Goal: Task Accomplishment & Management: Manage account settings

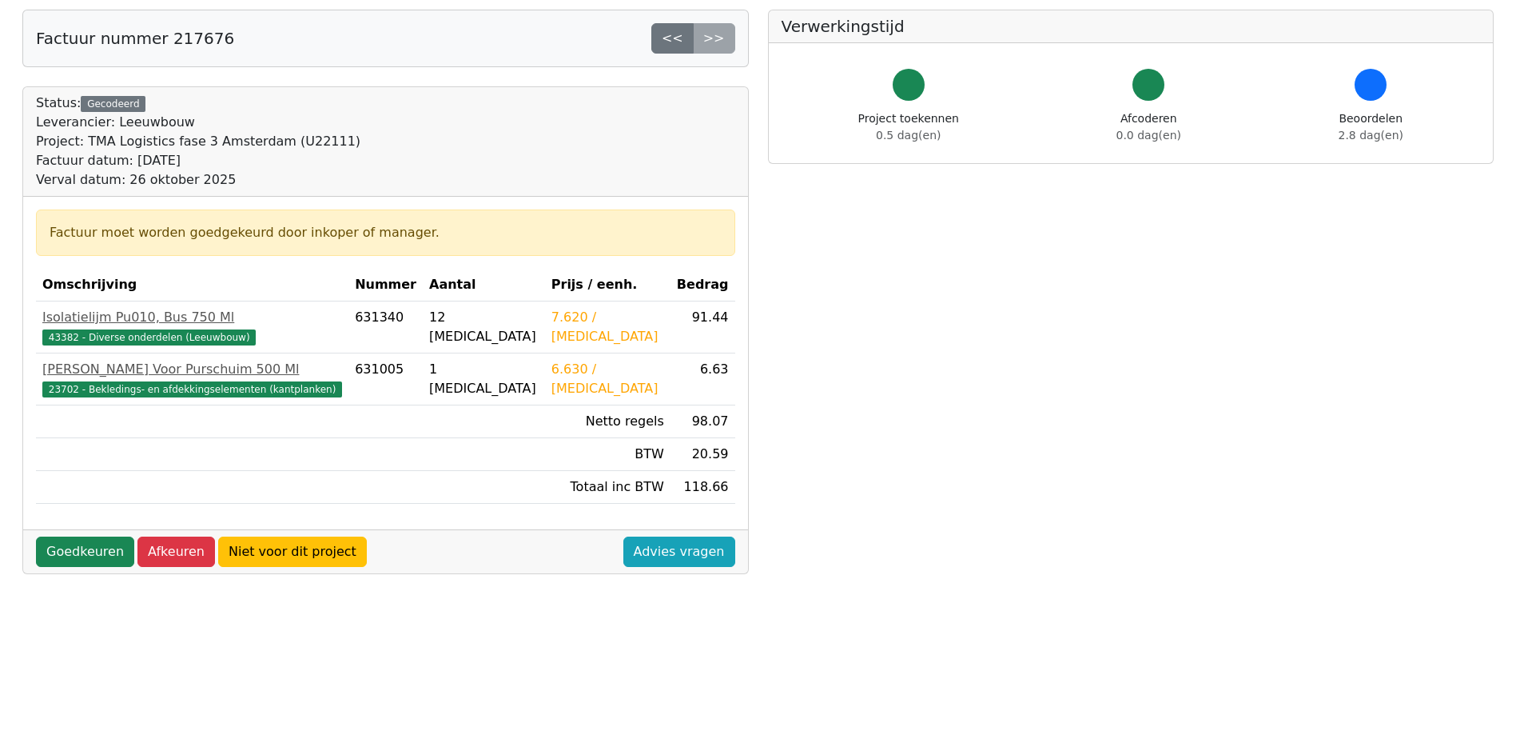
scroll to position [160, 0]
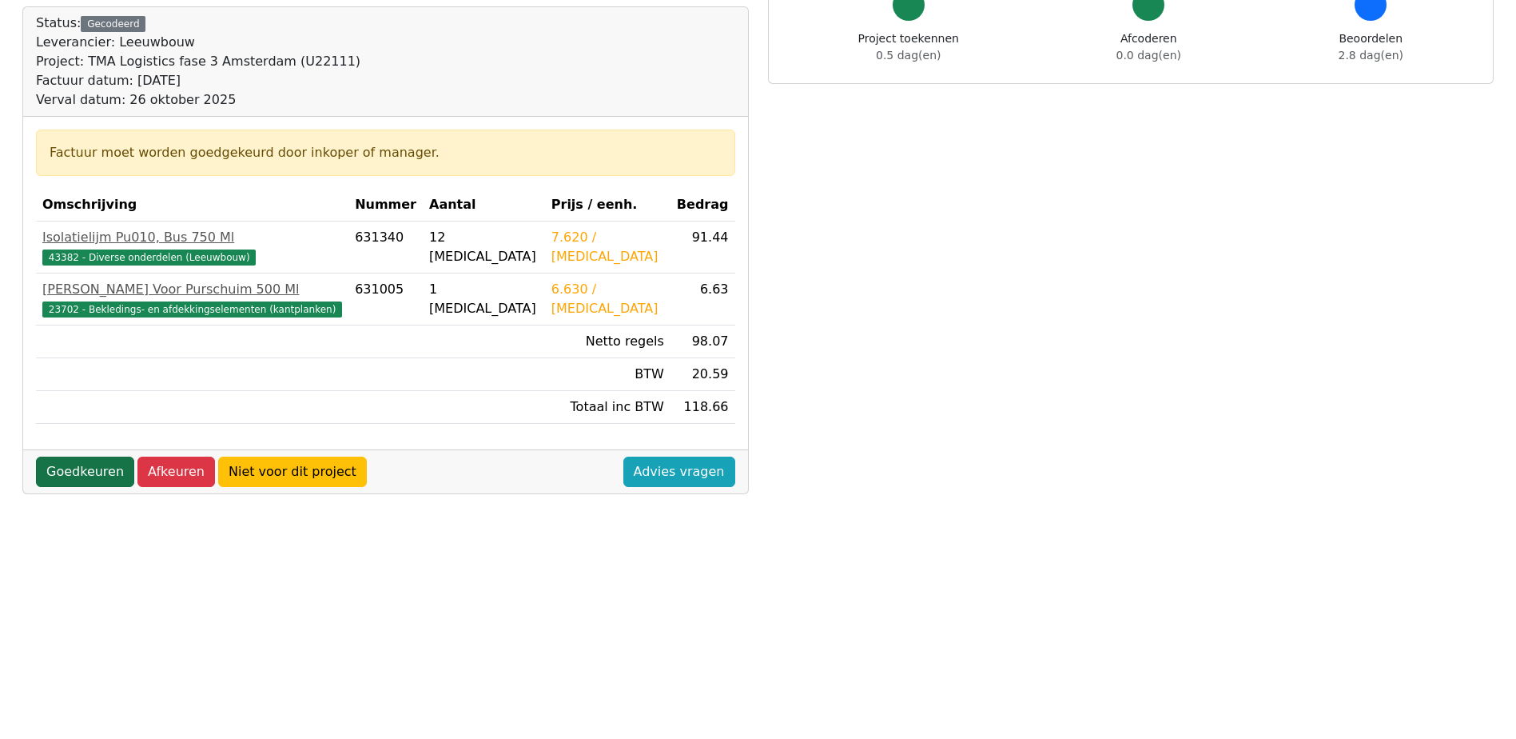
click at [91, 480] on link "Goedkeuren" at bounding box center [85, 471] width 98 height 30
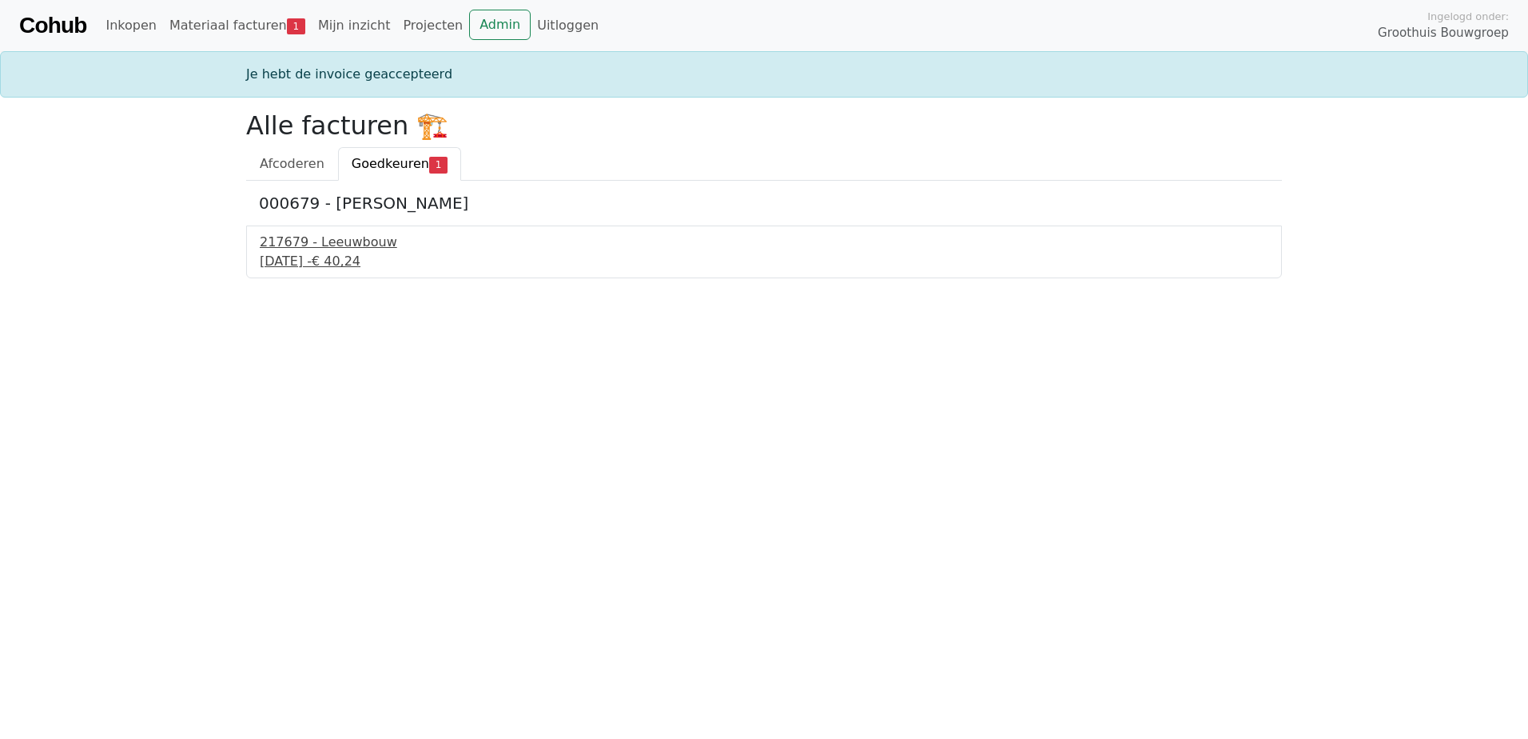
click at [321, 251] on div "217679 - Leeuwbouw" at bounding box center [764, 242] width 1009 height 19
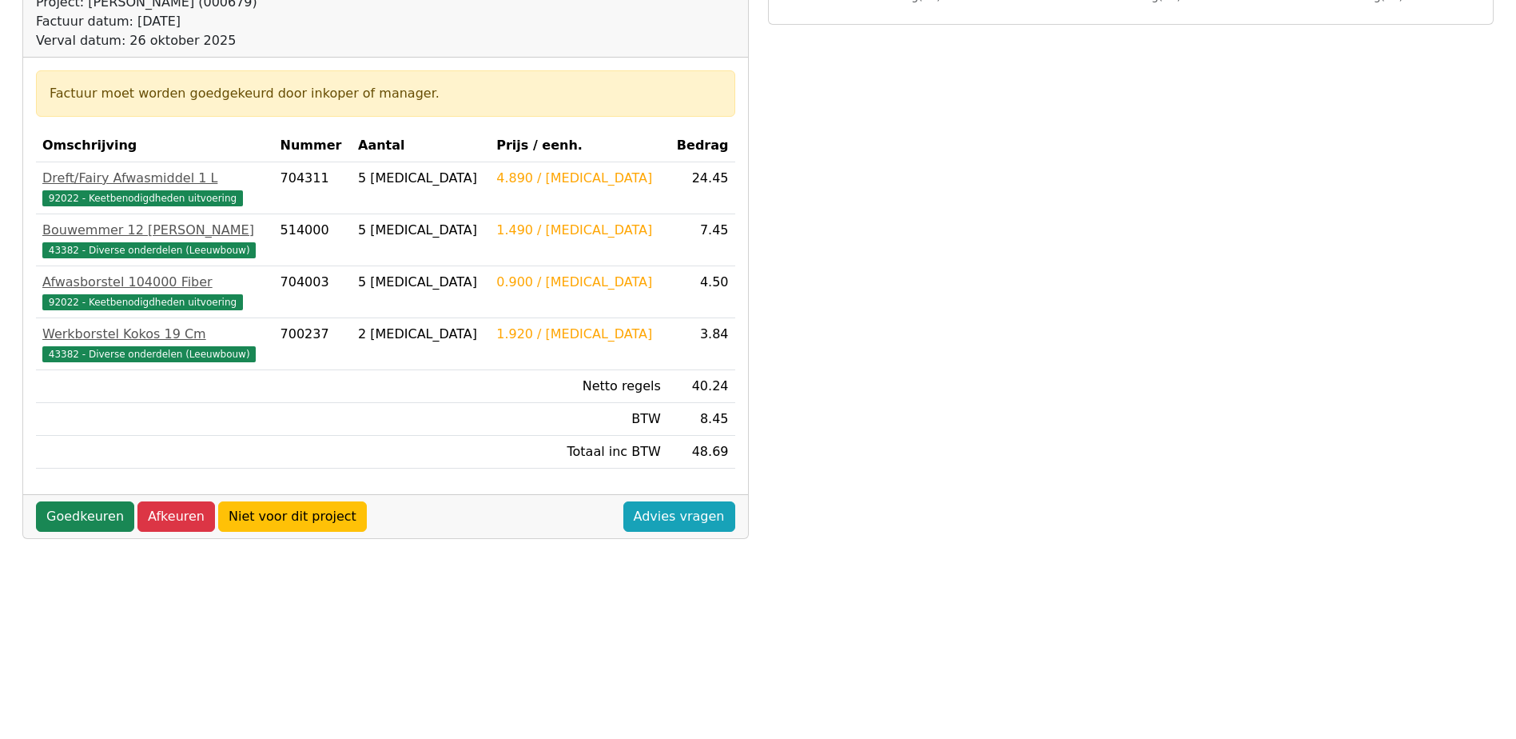
scroll to position [240, 0]
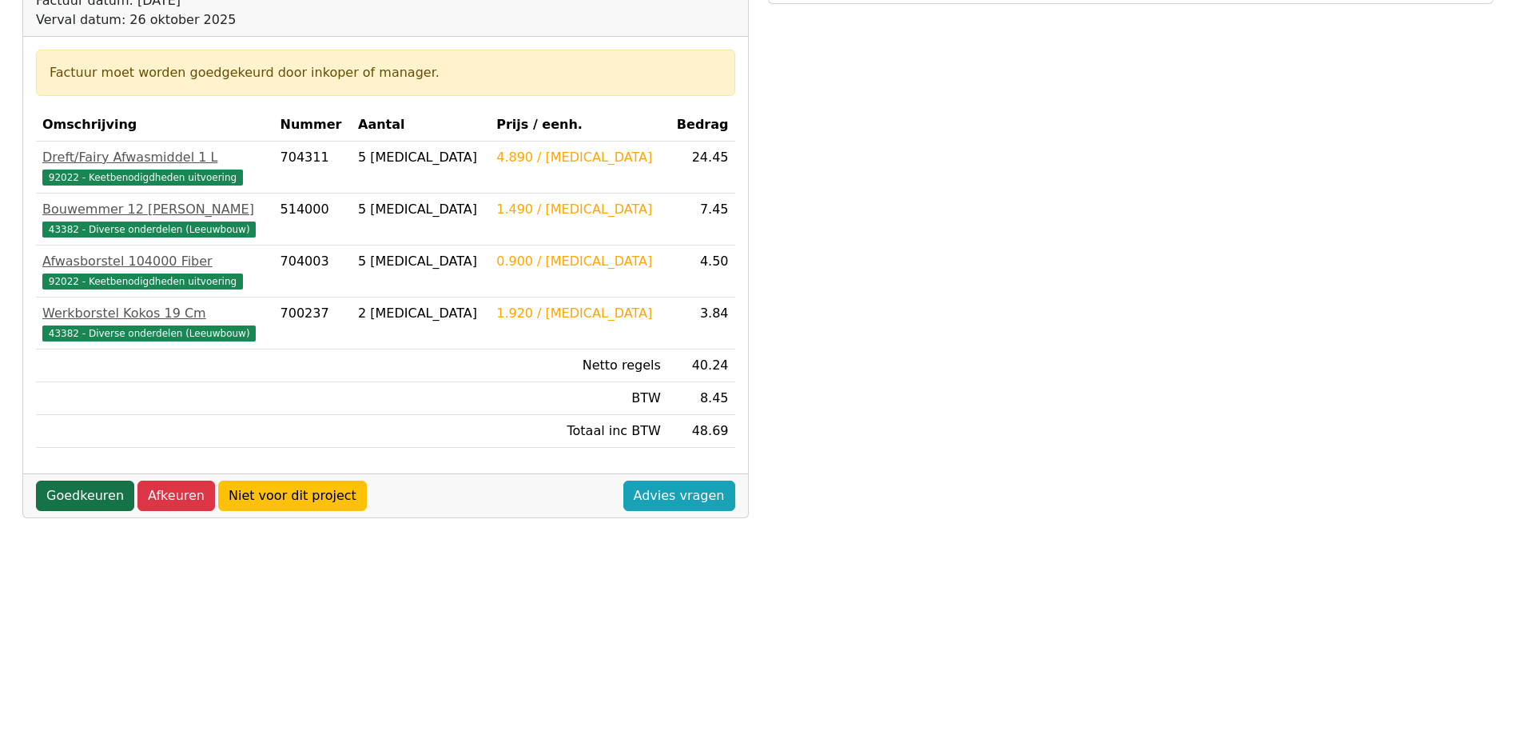
click at [95, 491] on link "Goedkeuren" at bounding box center [85, 495] width 98 height 30
